Goal: Information Seeking & Learning: Learn about a topic

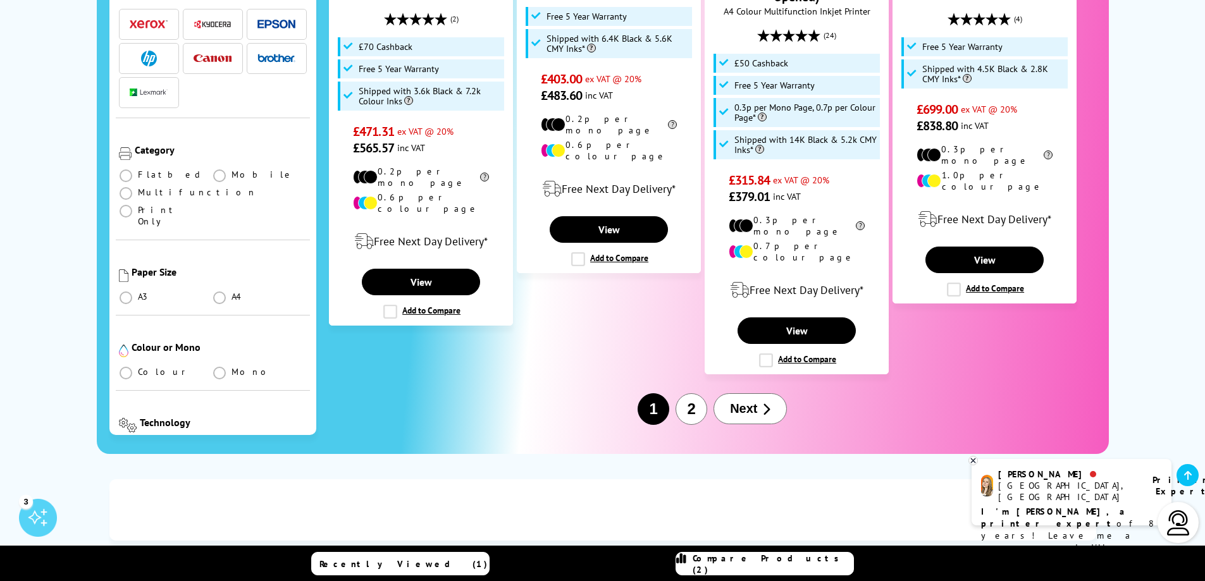
scroll to position [1644, 0]
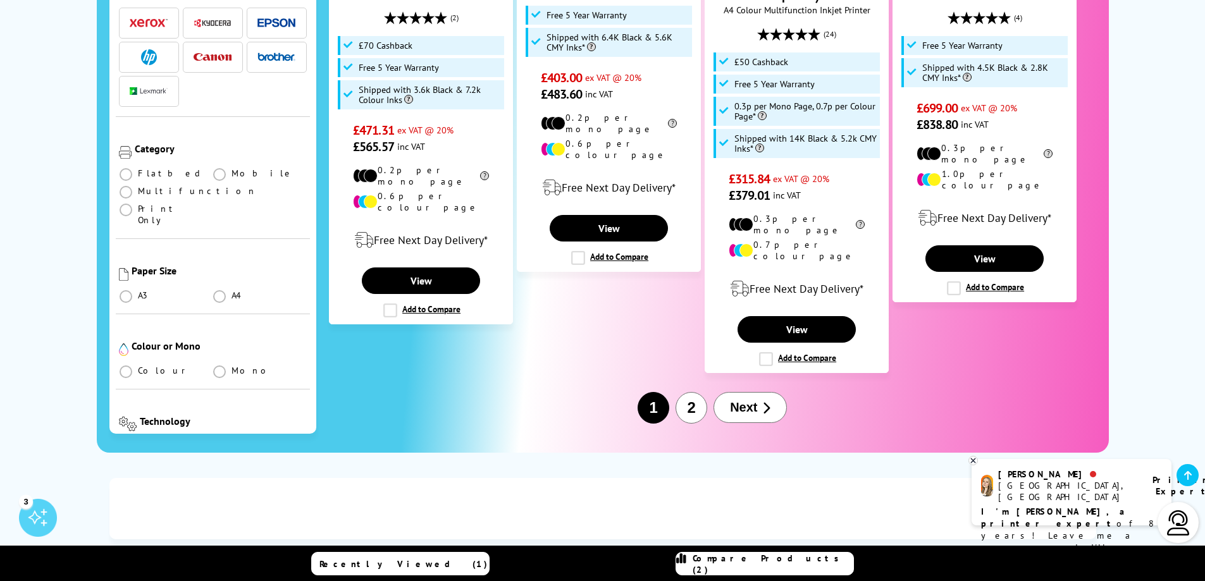
click at [747, 400] on span "Next" at bounding box center [743, 407] width 27 height 15
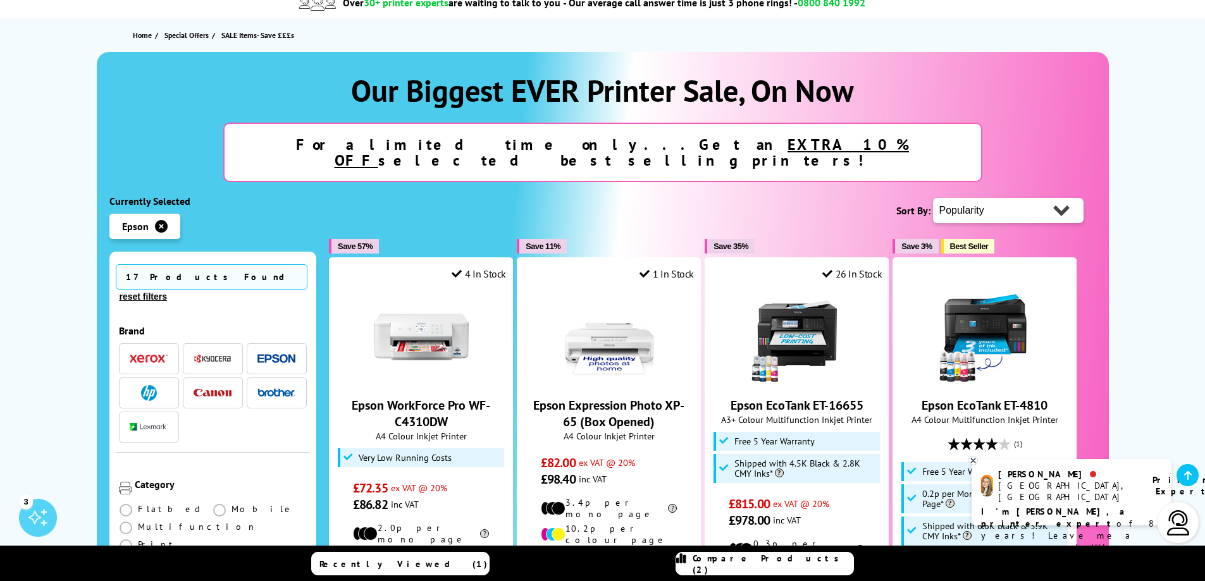
scroll to position [63, 0]
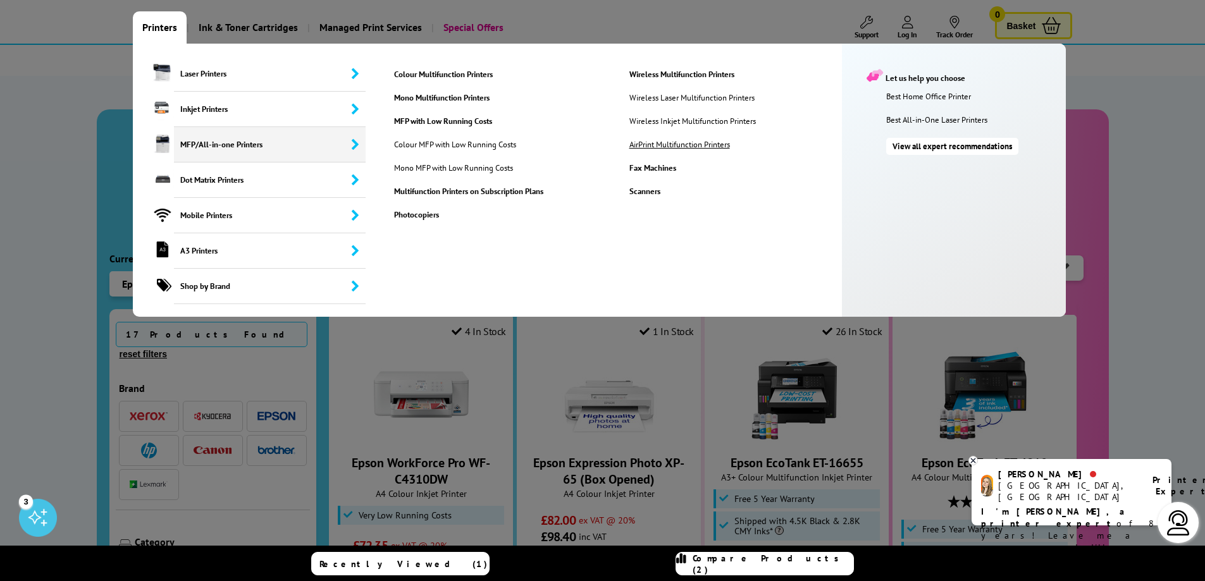
click at [655, 145] on link "AirPrint Multifunction Printers" at bounding box center [699, 144] width 158 height 11
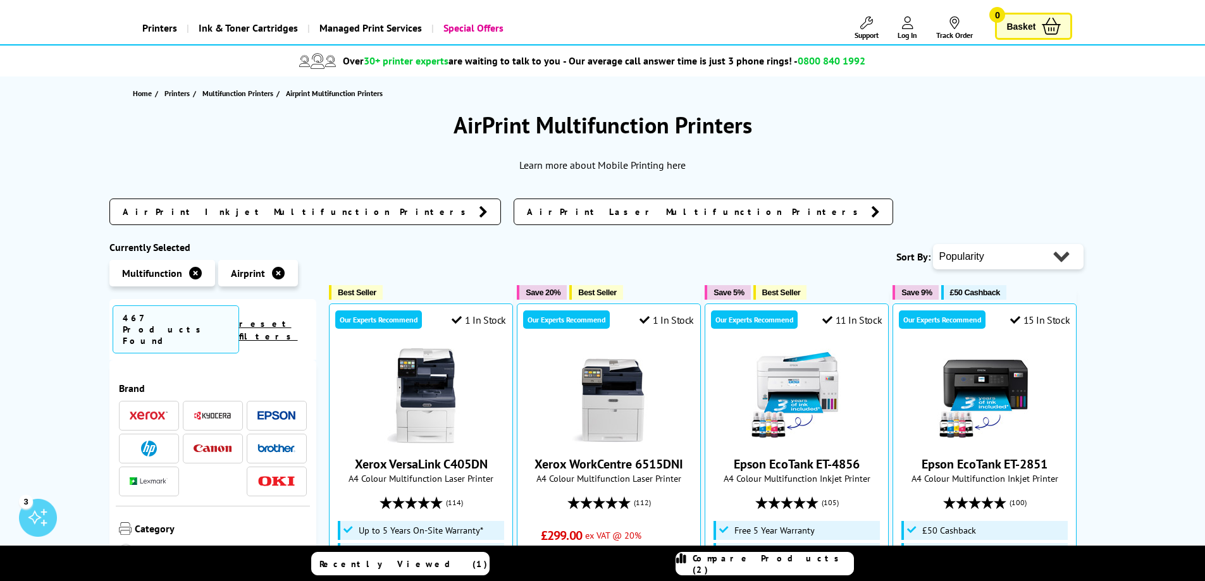
scroll to position [63, 0]
click at [278, 410] on img at bounding box center [276, 414] width 38 height 9
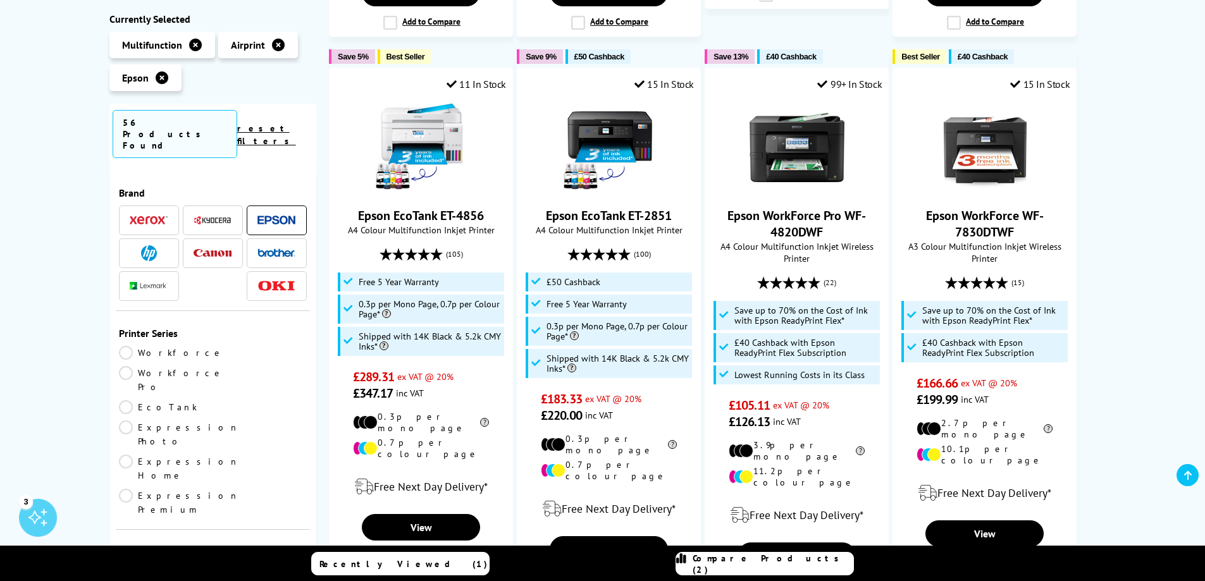
scroll to position [822, 0]
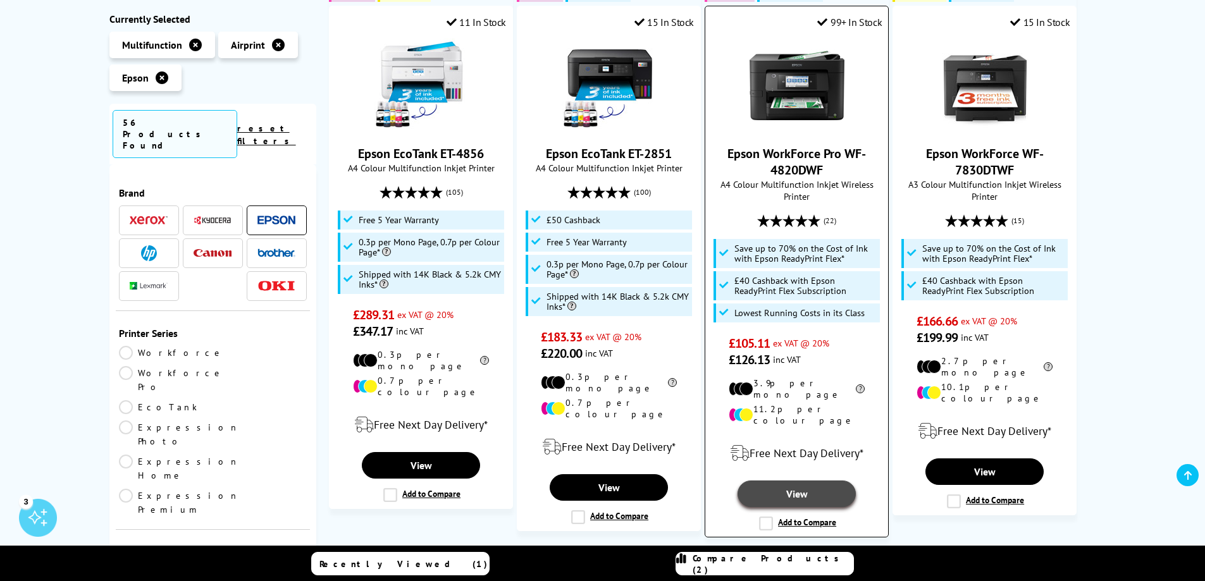
click at [792, 481] on link "View" at bounding box center [796, 494] width 118 height 27
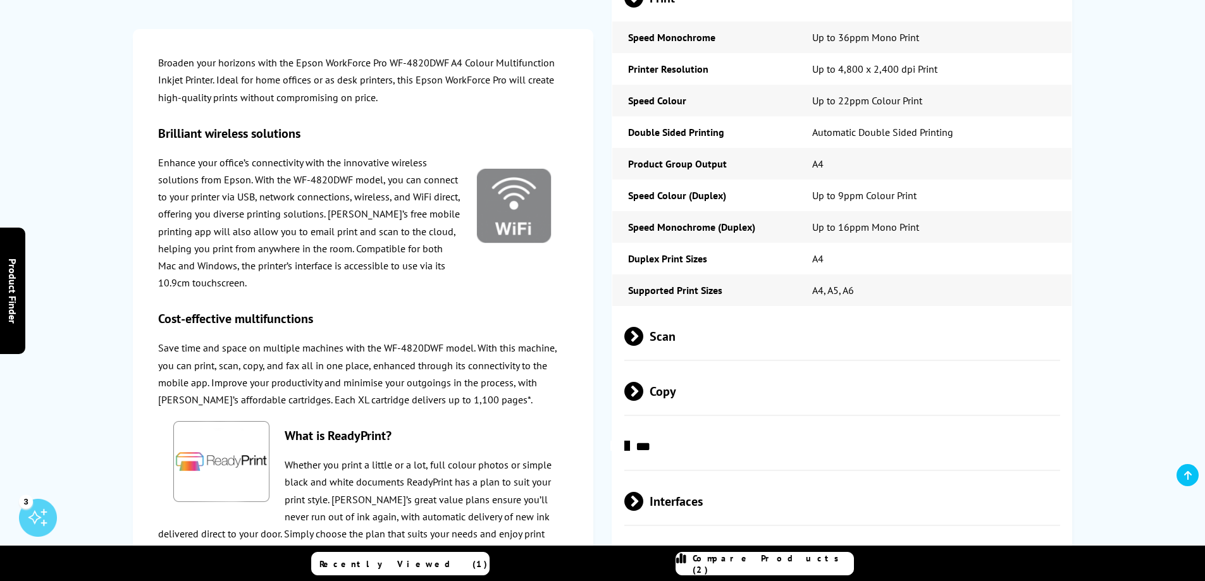
scroll to position [2024, 0]
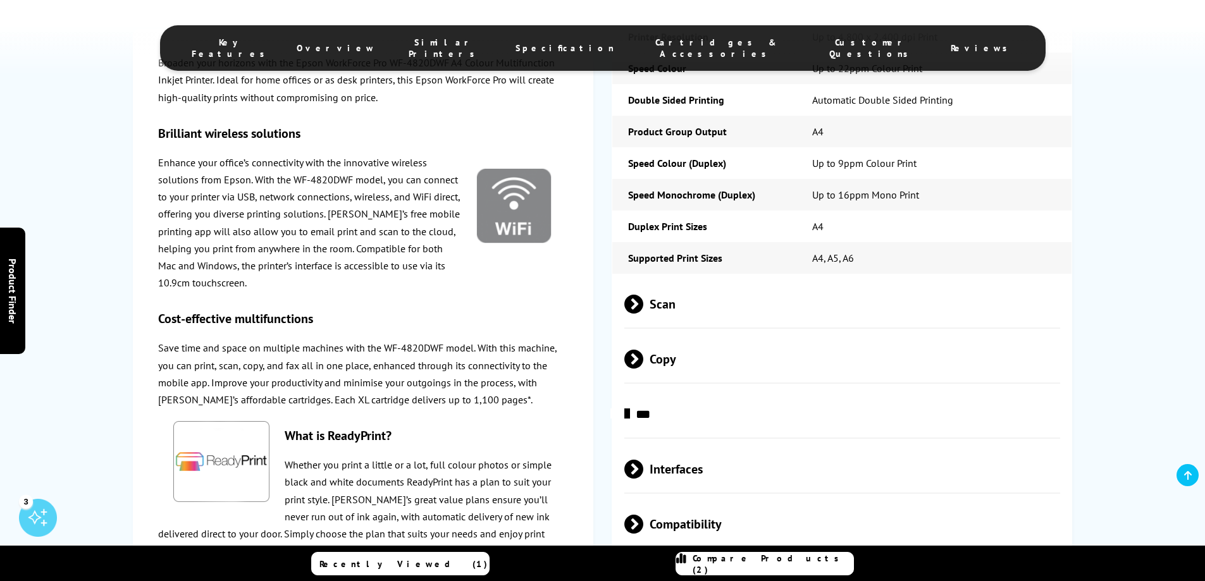
click at [643, 515] on span at bounding box center [643, 524] width 0 height 19
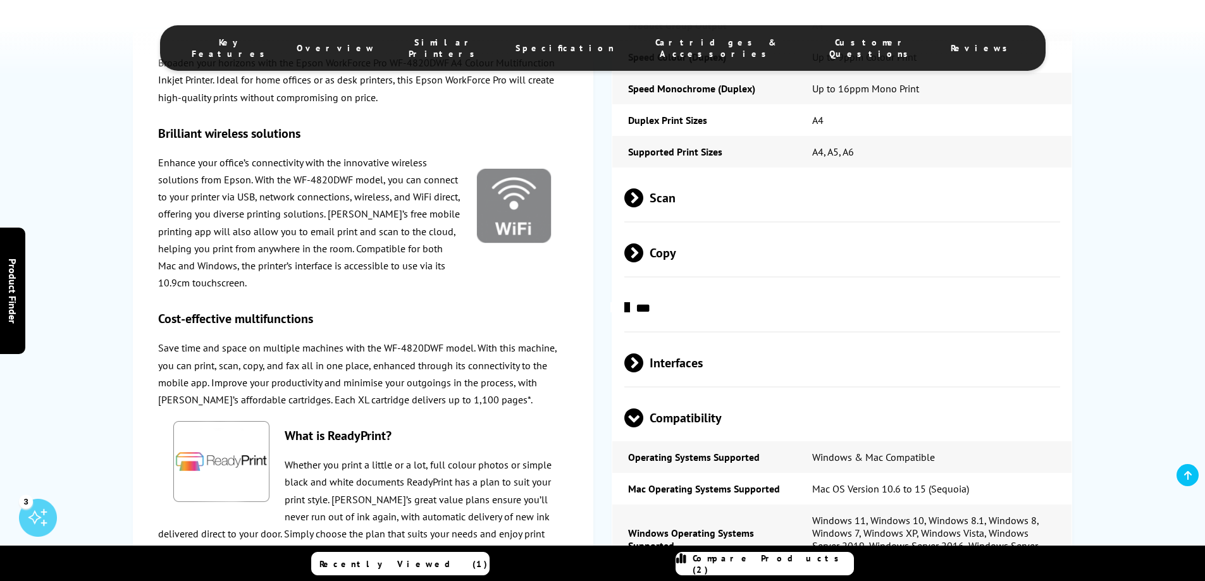
scroll to position [2150, 0]
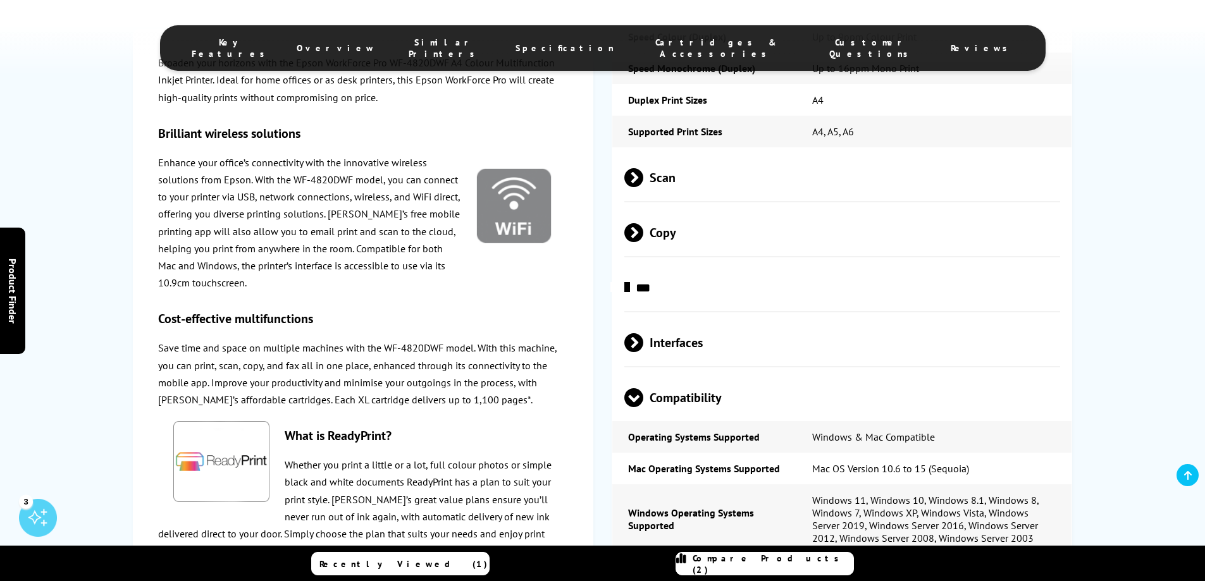
click at [639, 407] on span at bounding box center [633, 407] width 19 height 0
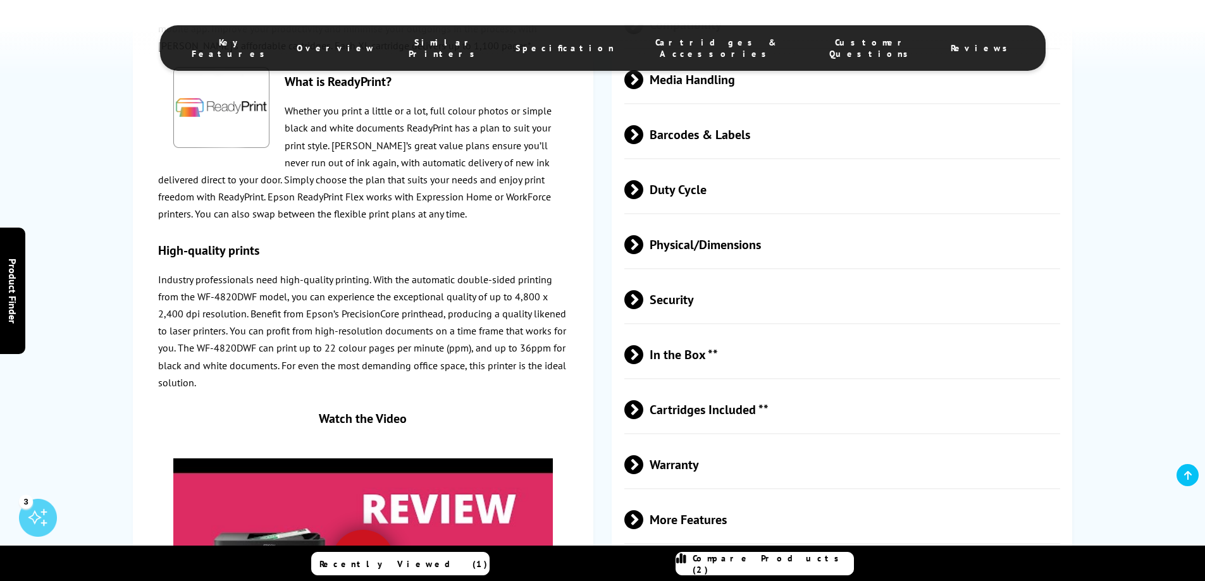
scroll to position [2529, 0]
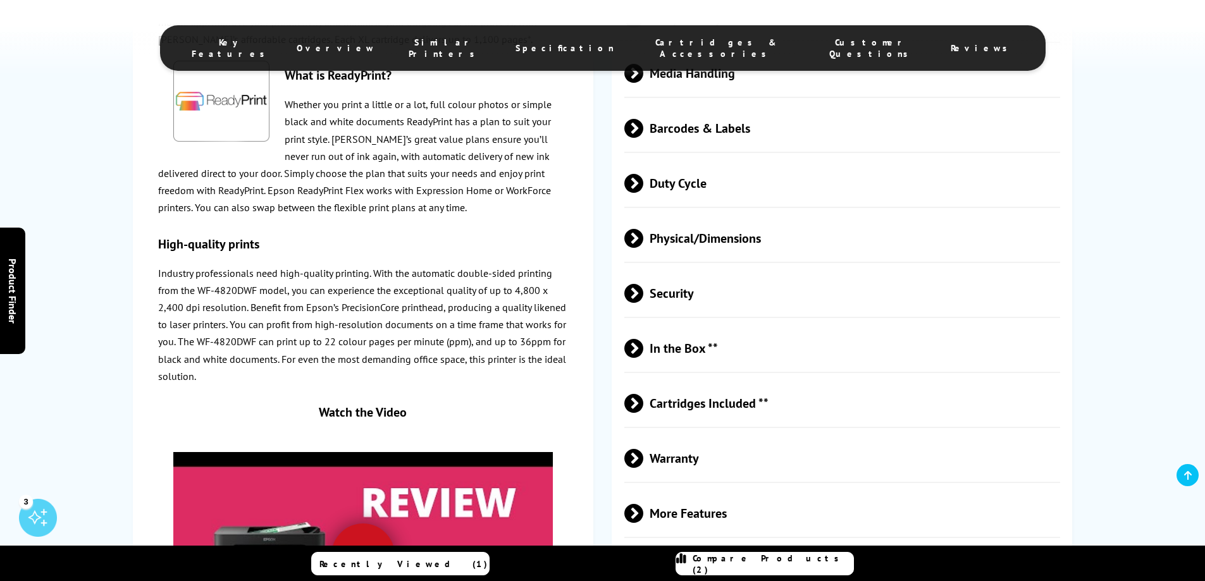
click at [643, 339] on span at bounding box center [643, 348] width 0 height 19
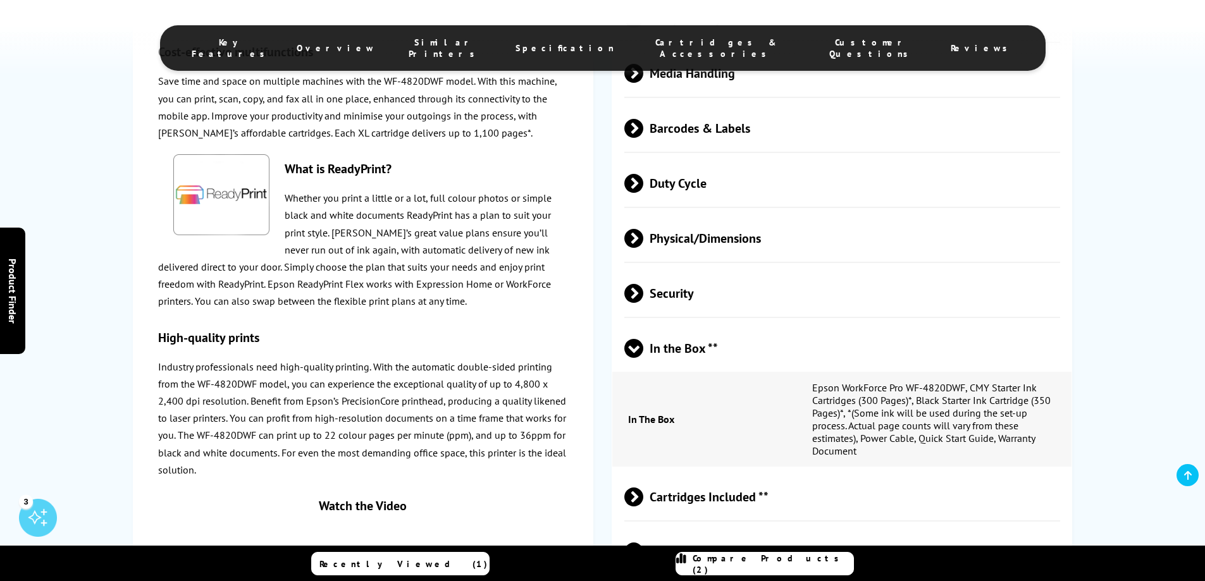
click at [632, 358] on span at bounding box center [633, 358] width 19 height 0
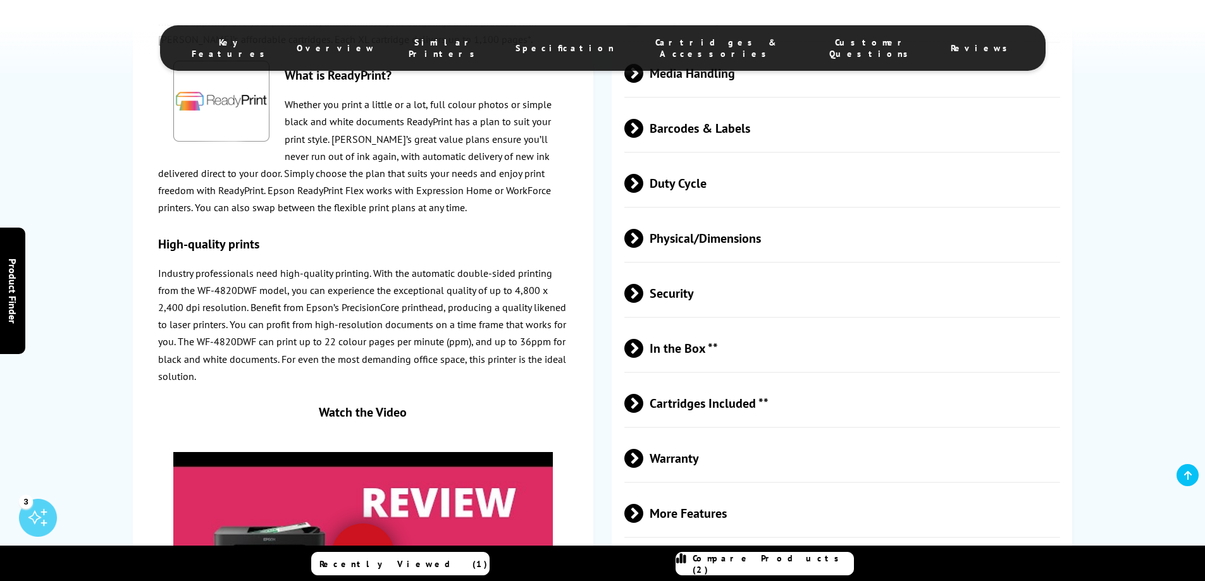
click at [643, 394] on span at bounding box center [643, 403] width 0 height 19
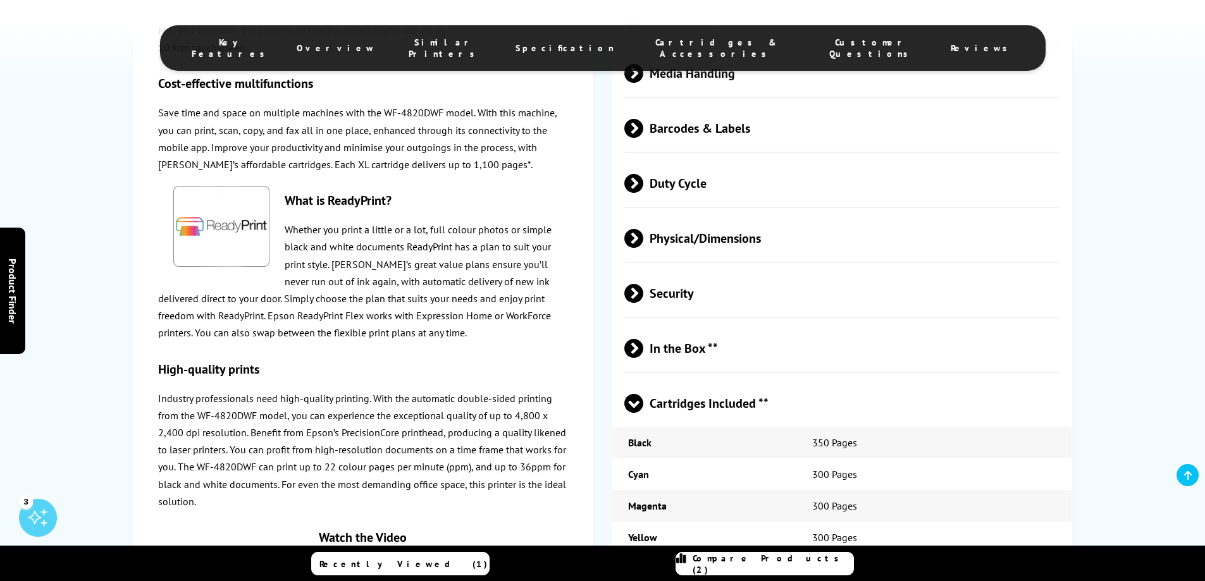
click at [634, 413] on span at bounding box center [633, 413] width 19 height 0
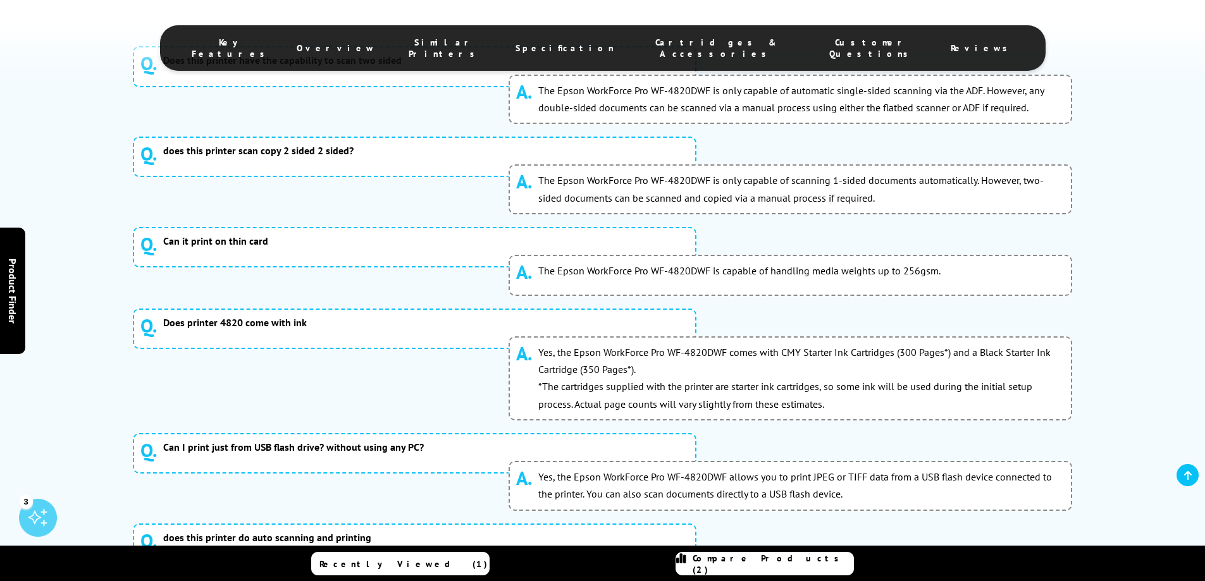
scroll to position [7462, 0]
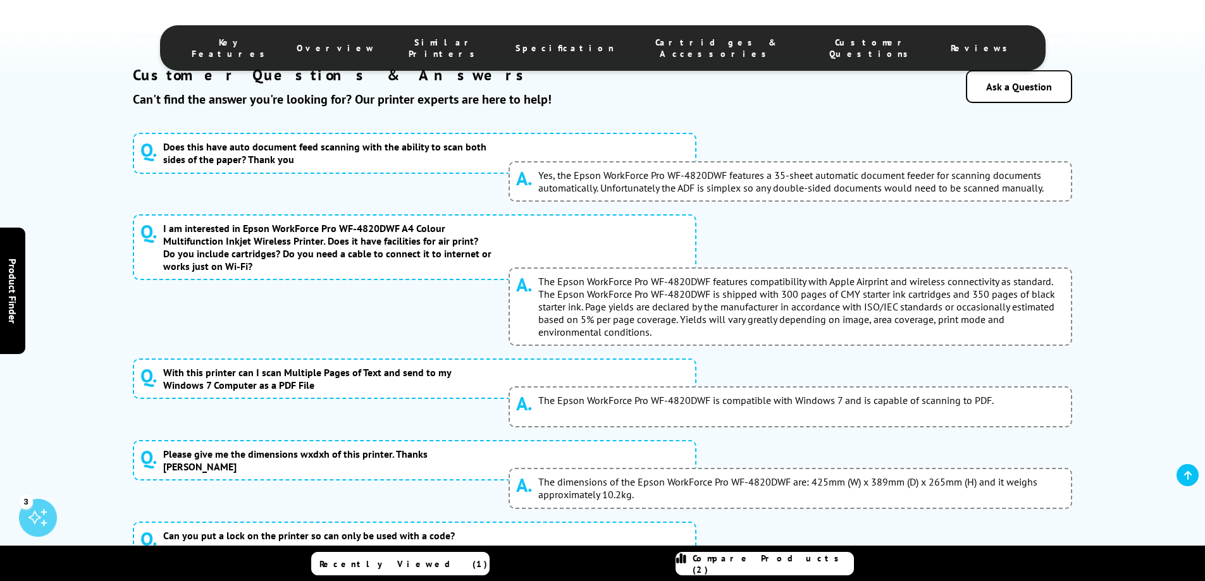
scroll to position [7372, 0]
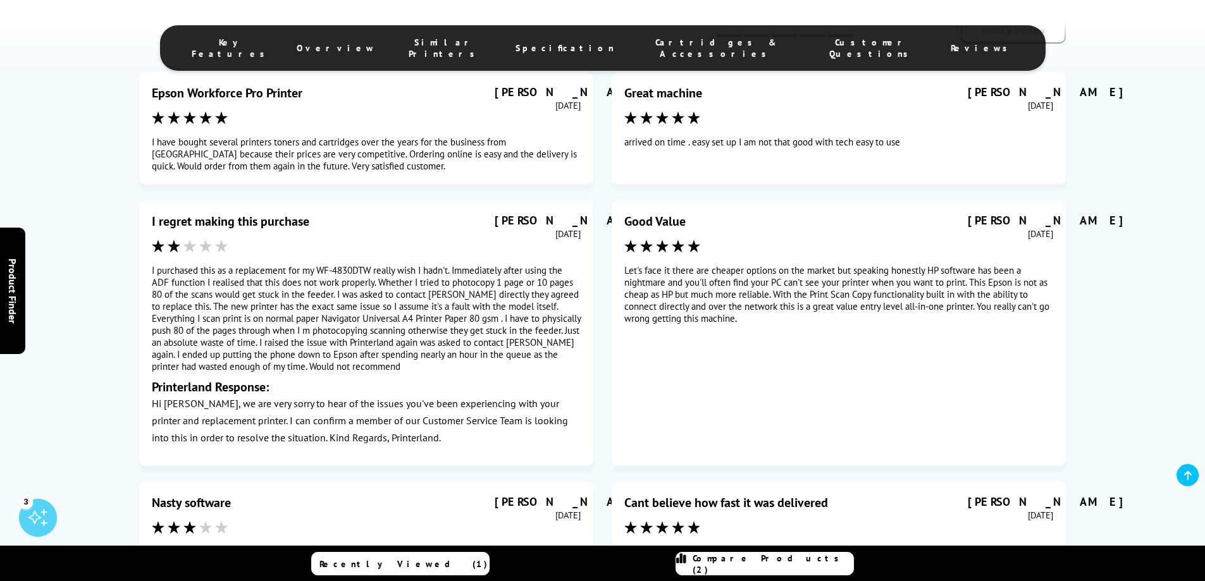
scroll to position [8005, 0]
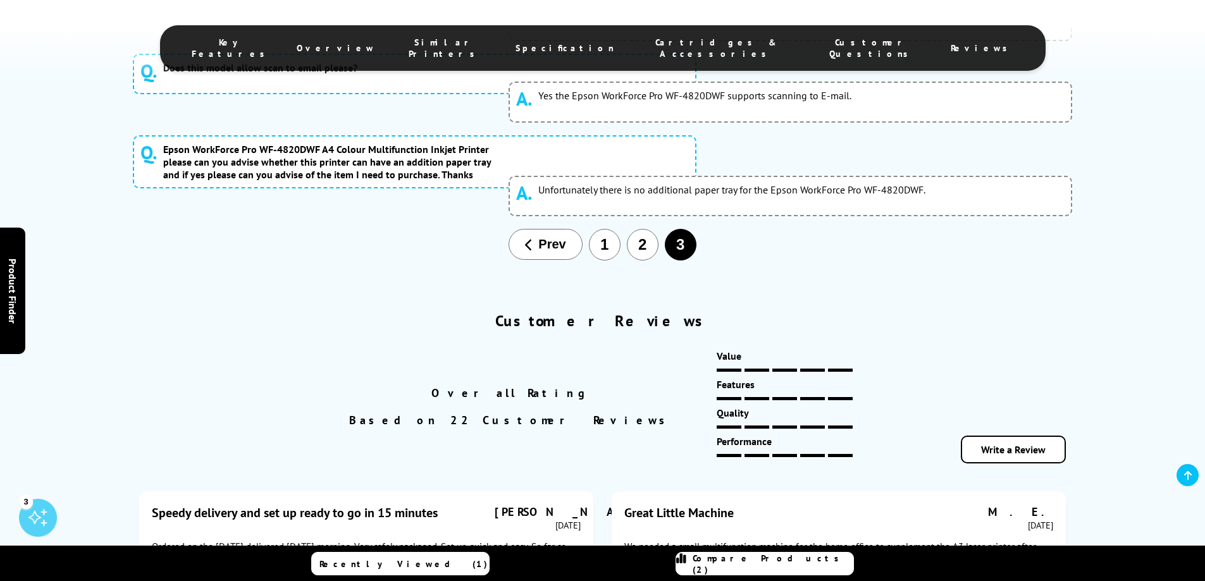
scroll to position [7607, 0]
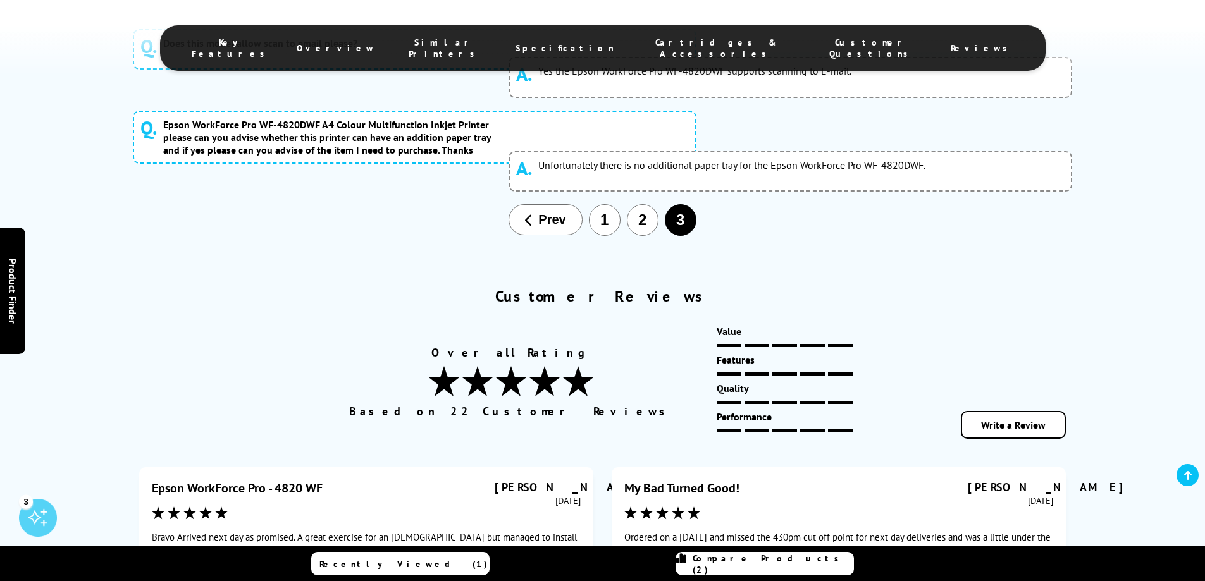
scroll to position [7671, 0]
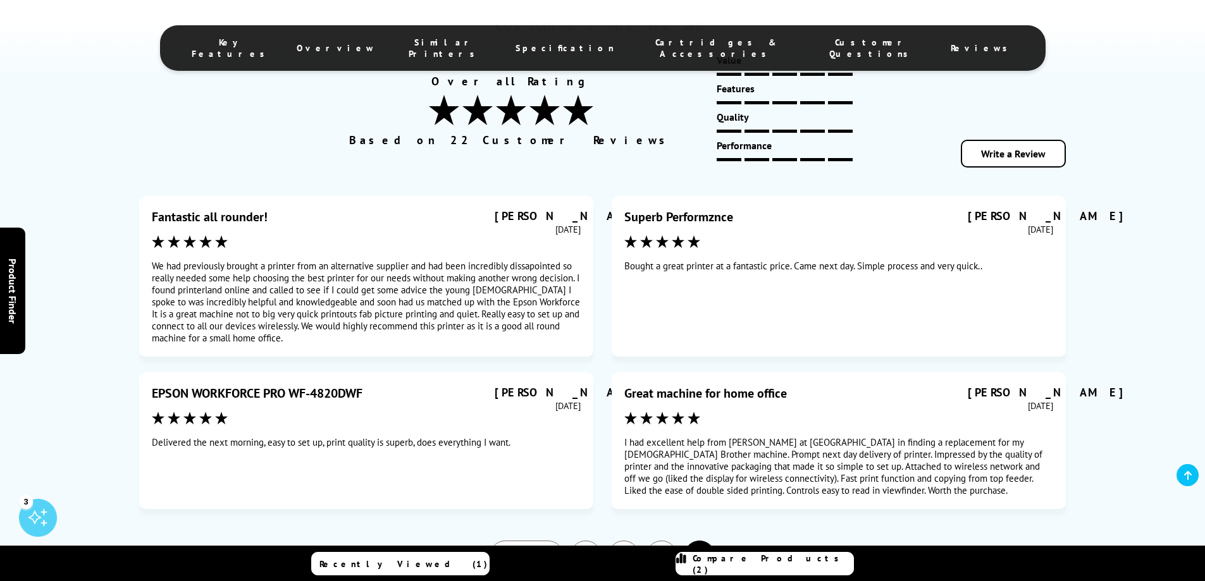
scroll to position [7924, 0]
